Goal: Navigation & Orientation: Find specific page/section

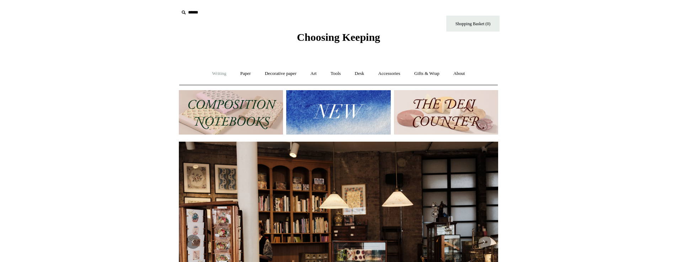
click at [206, 71] on link "Writing +" at bounding box center [219, 73] width 27 height 19
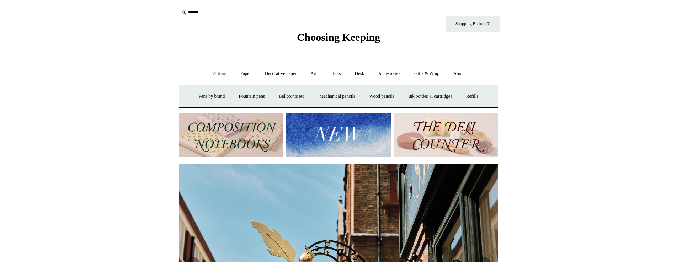
scroll to position [0, 319]
click at [329, 150] on img at bounding box center [338, 135] width 104 height 44
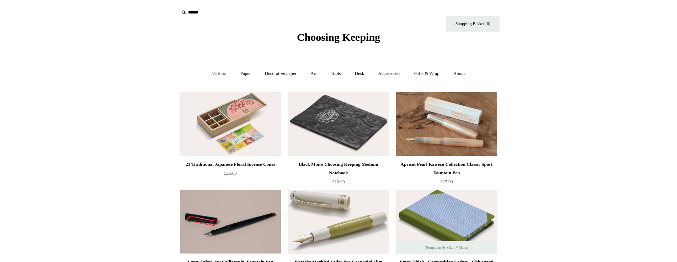
click at [217, 74] on link "Writing +" at bounding box center [219, 73] width 27 height 19
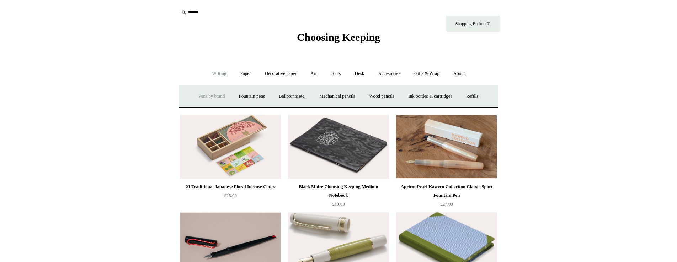
click at [209, 94] on link "Pens by brand +" at bounding box center [211, 96] width 39 height 19
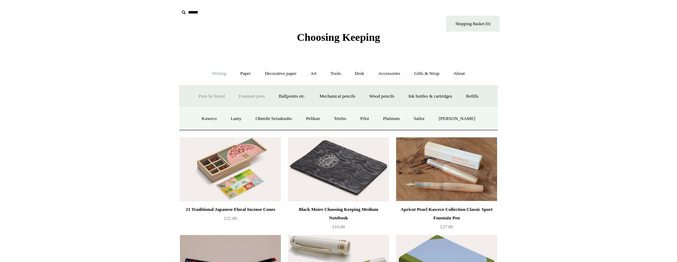
click at [247, 88] on link "Fountain pens +" at bounding box center [251, 96] width 39 height 19
click at [287, 94] on link "Ballpoints etc. +" at bounding box center [291, 96] width 39 height 19
click at [291, 118] on link "Everyday & disposable" at bounding box center [292, 119] width 56 height 19
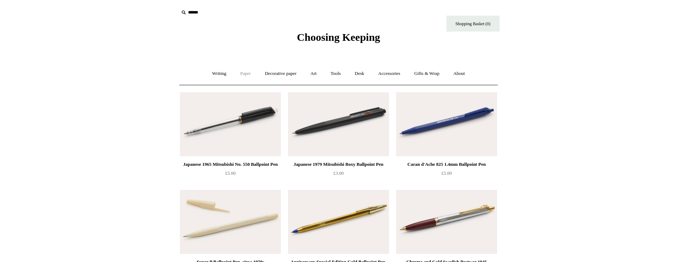
click at [234, 75] on link "Paper +" at bounding box center [245, 73] width 23 height 19
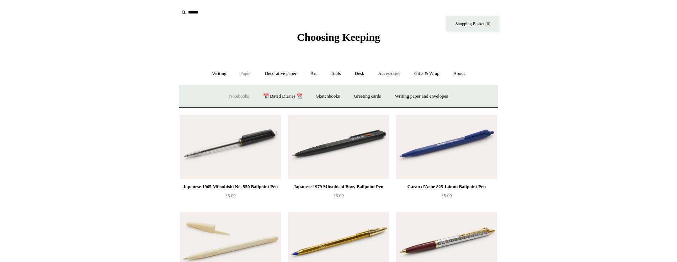
click at [238, 100] on link "Notebooks +" at bounding box center [239, 96] width 33 height 19
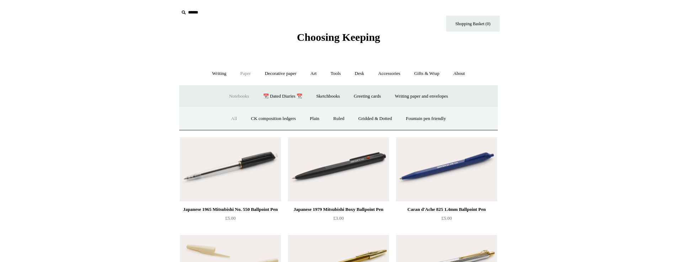
click at [233, 121] on link "All" at bounding box center [234, 119] width 19 height 19
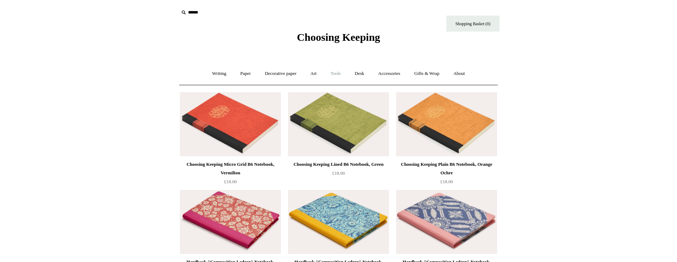
click at [338, 73] on link "Tools +" at bounding box center [335, 73] width 23 height 19
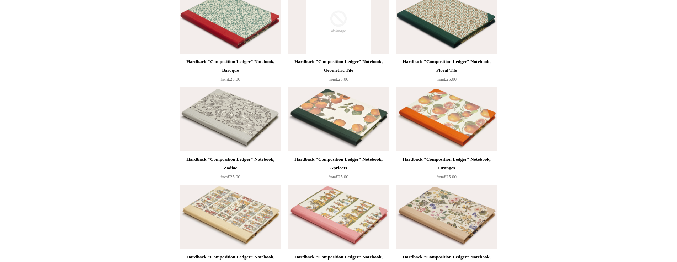
scroll to position [306, 0]
